Goal: Find specific page/section: Find specific page/section

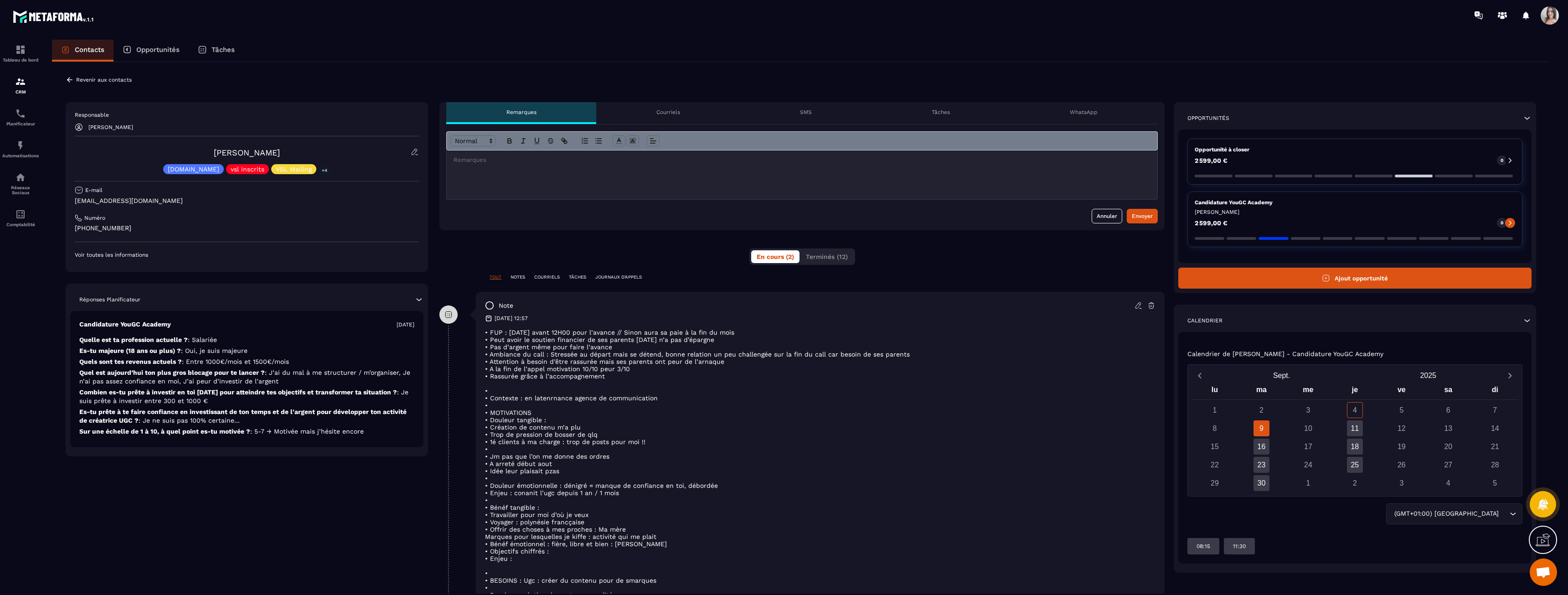
drag, startPoint x: 580, startPoint y: 329, endPoint x: 602, endPoint y: 413, distance: 86.8
click at [510, 327] on div "• FUP : [DATE] avant 12H00 pour l’avance // Sinon aura sa paie à la fin du mois…" at bounding box center [821, 522] width 671 height 387
click at [510, 327] on p "• MOTIVATIONS" at bounding box center [821, 413] width 671 height 7
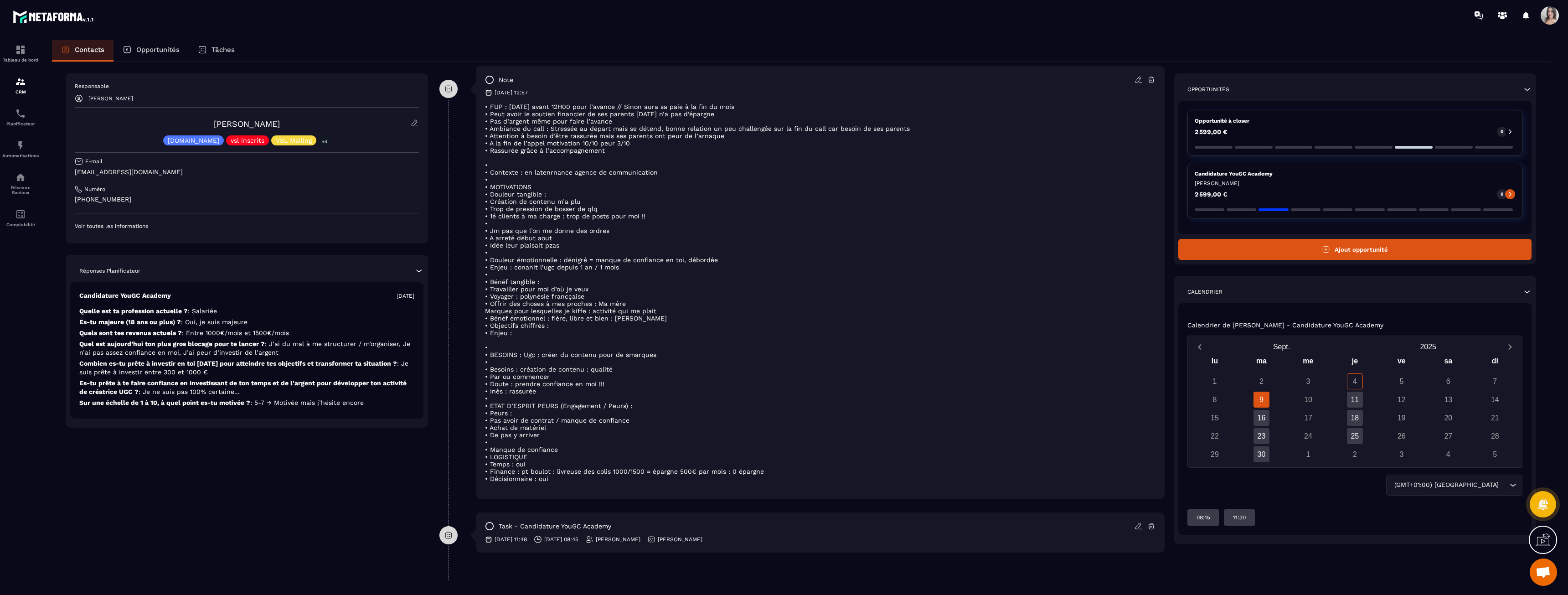
drag, startPoint x: 537, startPoint y: 383, endPoint x: 556, endPoint y: 480, distance: 98.8
click at [510, 327] on div "• FUP : [DATE] avant 12H00 pour l’avance // Sinon aura sa paie à la fin du mois…" at bounding box center [821, 297] width 671 height 387
click at [510, 327] on p "• Décisionnaire : oui" at bounding box center [821, 479] width 671 height 7
drag, startPoint x: 556, startPoint y: 479, endPoint x: 507, endPoint y: 417, distance: 79.0
click at [507, 327] on div "• FUP : [DATE] avant 12H00 pour l’avance // Sinon aura sa paie à la fin du mois…" at bounding box center [821, 297] width 671 height 387
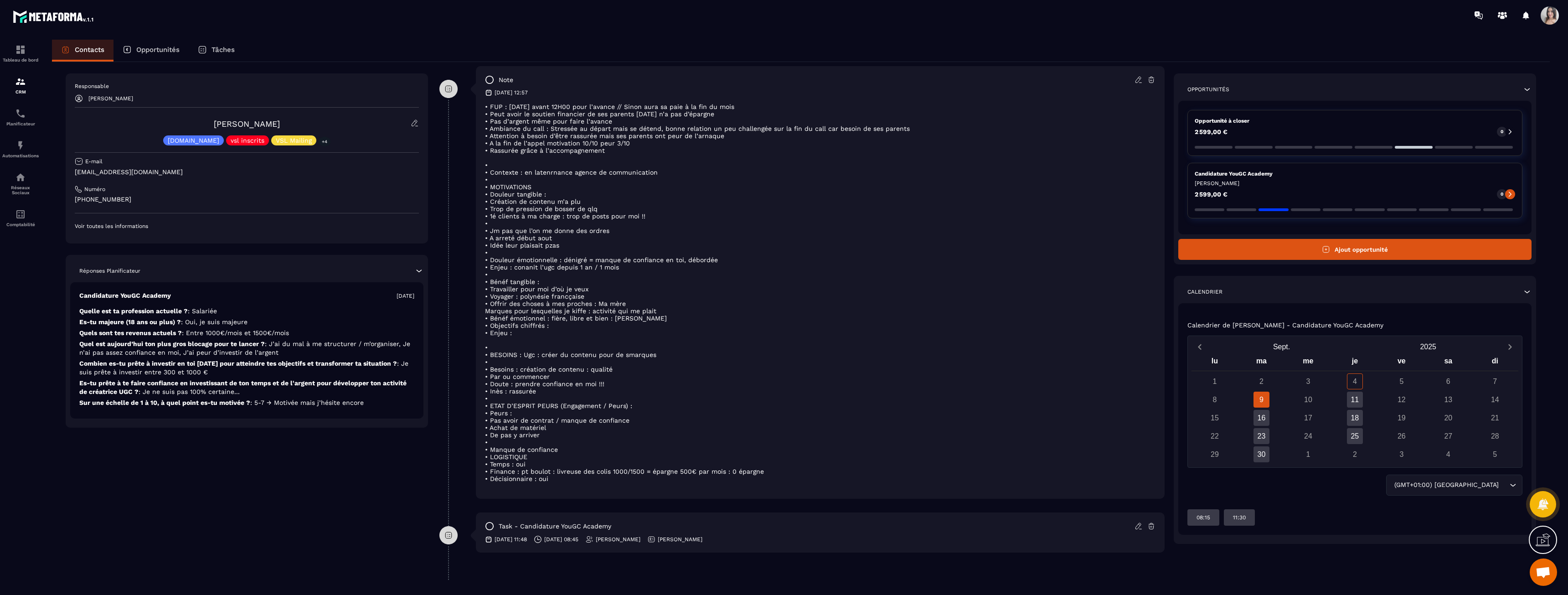
click at [506, 327] on p "• Peurs :" at bounding box center [821, 413] width 671 height 7
drag, startPoint x: 501, startPoint y: 399, endPoint x: 570, endPoint y: 475, distance: 102.6
click at [510, 327] on div "• FUP : [DATE] avant 12H00 pour l’avance // Sinon aura sa paie à la fin du mois…" at bounding box center [821, 297] width 671 height 387
click at [510, 327] on p "• Décisionnaire : oui" at bounding box center [821, 479] width 671 height 7
drag, startPoint x: 570, startPoint y: 475, endPoint x: 497, endPoint y: 391, distance: 111.3
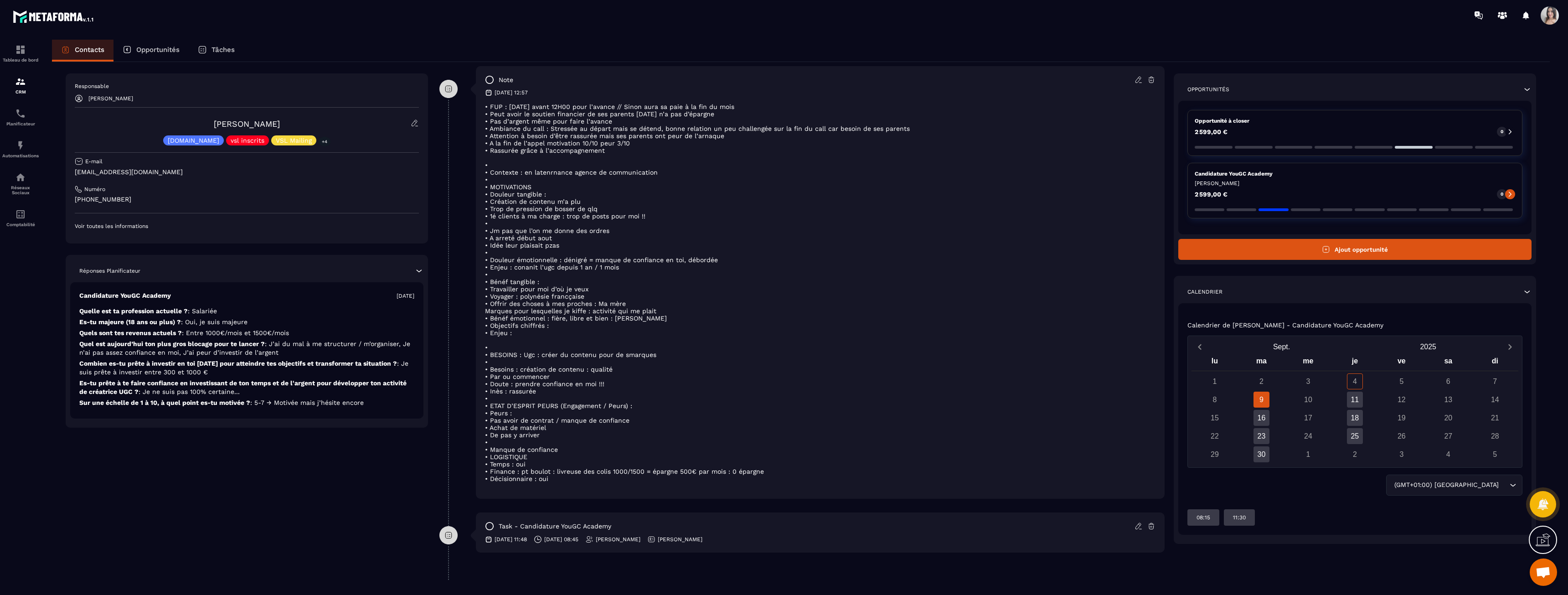
click at [497, 327] on div "• FUP : [DATE] avant 12H00 pour l’avance // Sinon aura sa paie à la fin du mois…" at bounding box center [821, 297] width 671 height 387
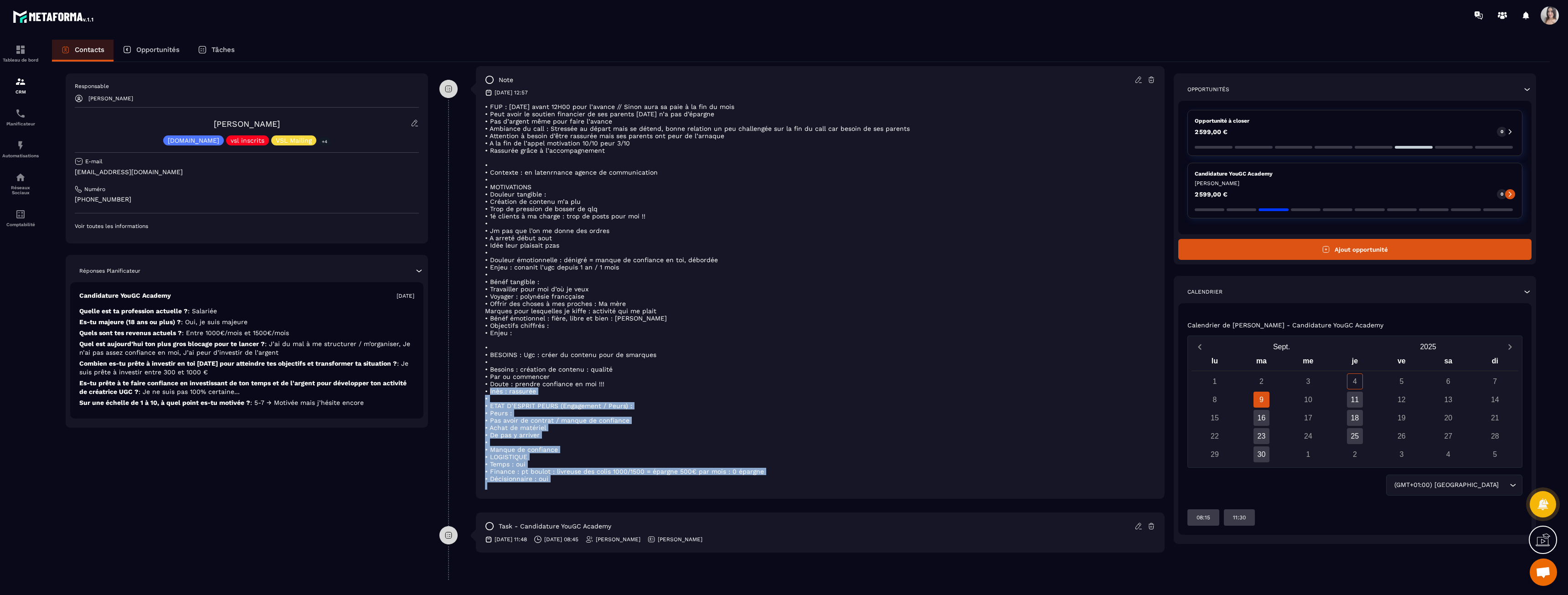
click at [497, 327] on p "• Inès : rassurée" at bounding box center [821, 391] width 671 height 7
drag, startPoint x: 497, startPoint y: 390, endPoint x: 580, endPoint y: 480, distance: 122.4
click at [510, 327] on div "• FUP : [DATE] avant 12H00 pour l’avance // Sinon aura sa paie à la fin du mois…" at bounding box center [821, 297] width 671 height 387
click at [510, 327] on p "• Décisionnaire : oui" at bounding box center [821, 479] width 671 height 7
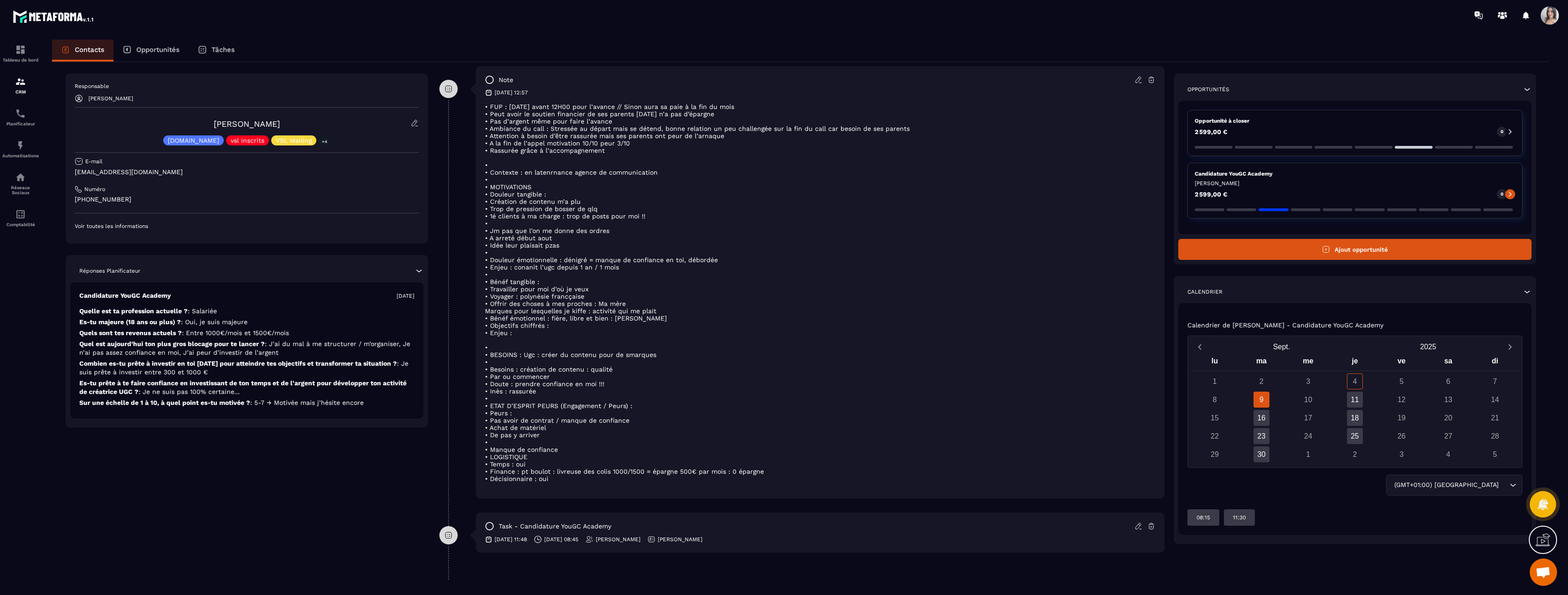
drag, startPoint x: 580, startPoint y: 480, endPoint x: 511, endPoint y: 393, distance: 111.0
click at [510, 327] on div "• FUP : [DATE] avant 12H00 pour l’avance // Sinon aura sa paie à la fin du mois…" at bounding box center [821, 297] width 671 height 387
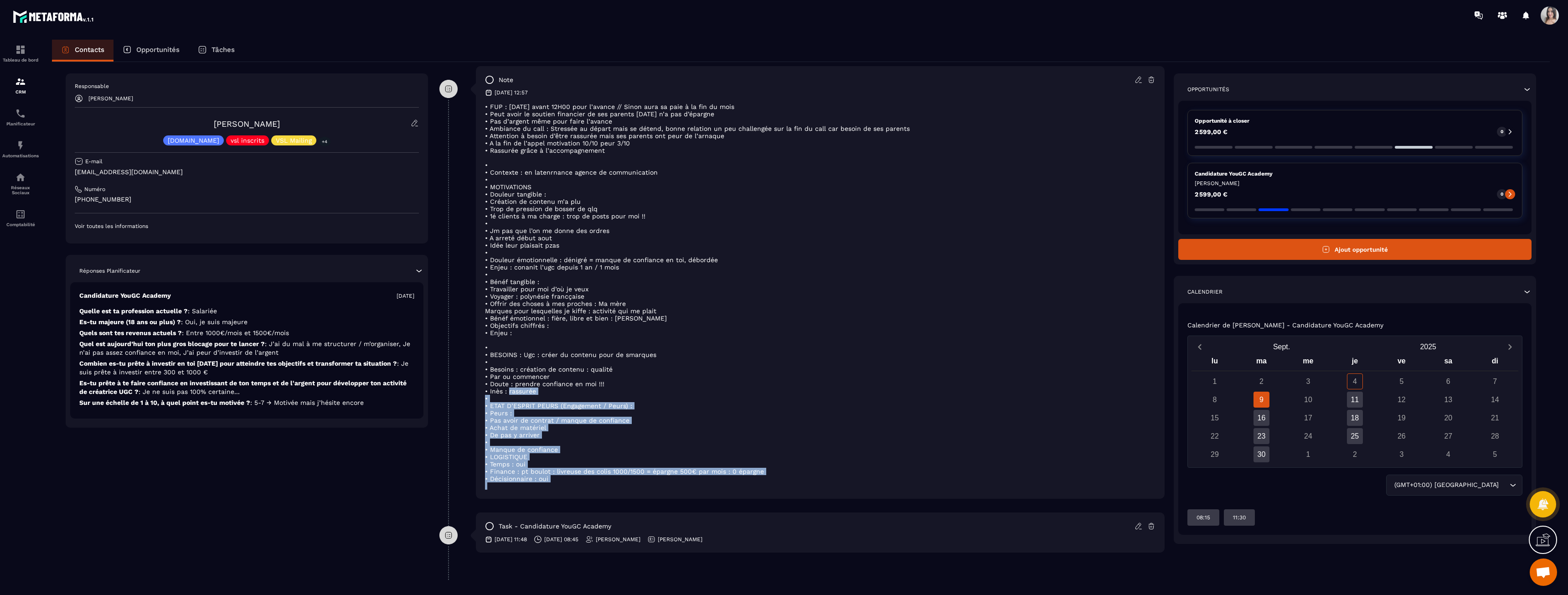
click at [510, 327] on p "• Inès : rassurée" at bounding box center [821, 391] width 671 height 7
drag, startPoint x: 511, startPoint y: 392, endPoint x: 560, endPoint y: 482, distance: 102.5
click at [510, 327] on div "• FUP : [DATE] avant 12H00 pour l’avance // Sinon aura sa paie à la fin du mois…" at bounding box center [821, 297] width 671 height 387
click at [510, 327] on p "• Décisionnaire : oui" at bounding box center [821, 479] width 671 height 7
drag, startPoint x: 560, startPoint y: 482, endPoint x: 521, endPoint y: 432, distance: 63.4
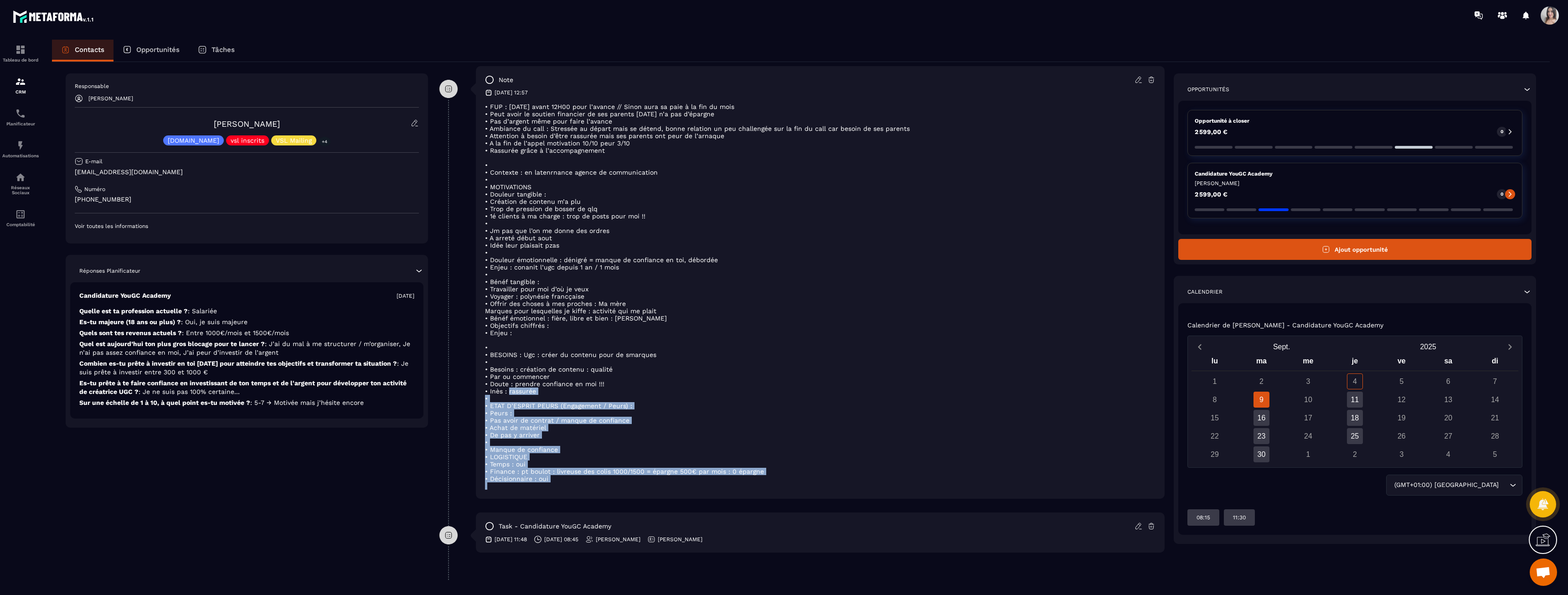
click at [510, 327] on div "• FUP : [DATE] avant 12H00 pour l’avance // Sinon aura sa paie à la fin du mois…" at bounding box center [821, 297] width 671 height 387
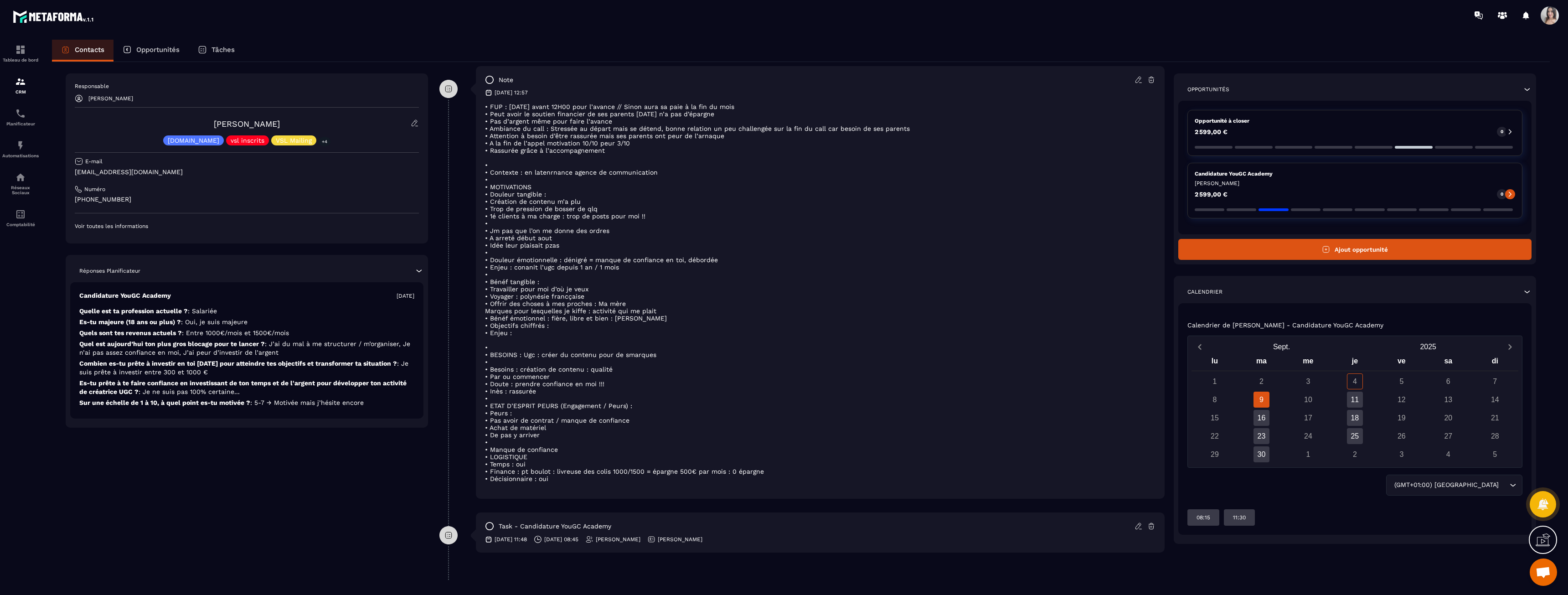
click at [510, 327] on p "• Achat de matériel" at bounding box center [821, 427] width 671 height 7
click at [510, 121] on p "Opportunité à closer" at bounding box center [1355, 121] width 321 height 7
